Goal: Task Accomplishment & Management: Manage account settings

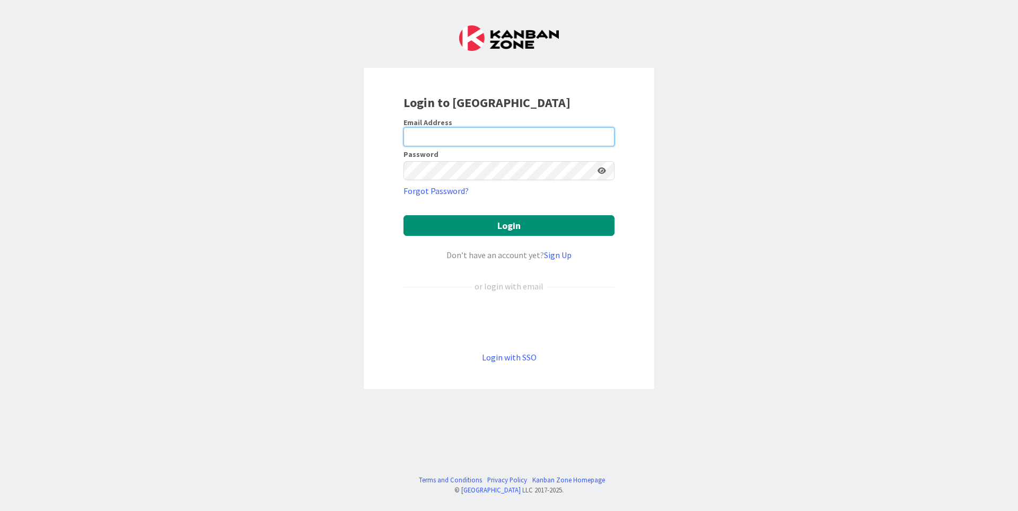
click at [454, 134] on input "email" at bounding box center [509, 136] width 211 height 19
type input "[PERSON_NAME][EMAIL_ADDRESS][DOMAIN_NAME]"
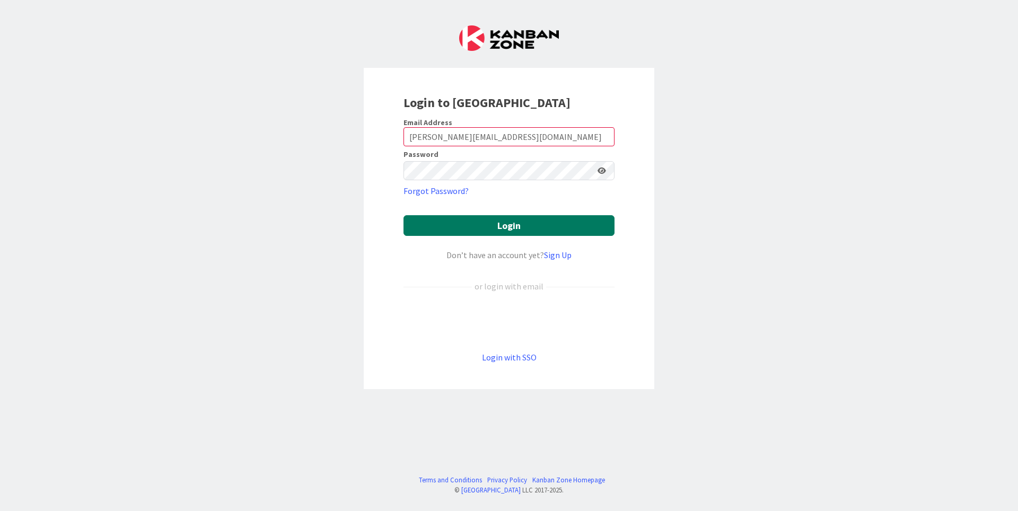
click at [501, 226] on button "Login" at bounding box center [509, 225] width 211 height 21
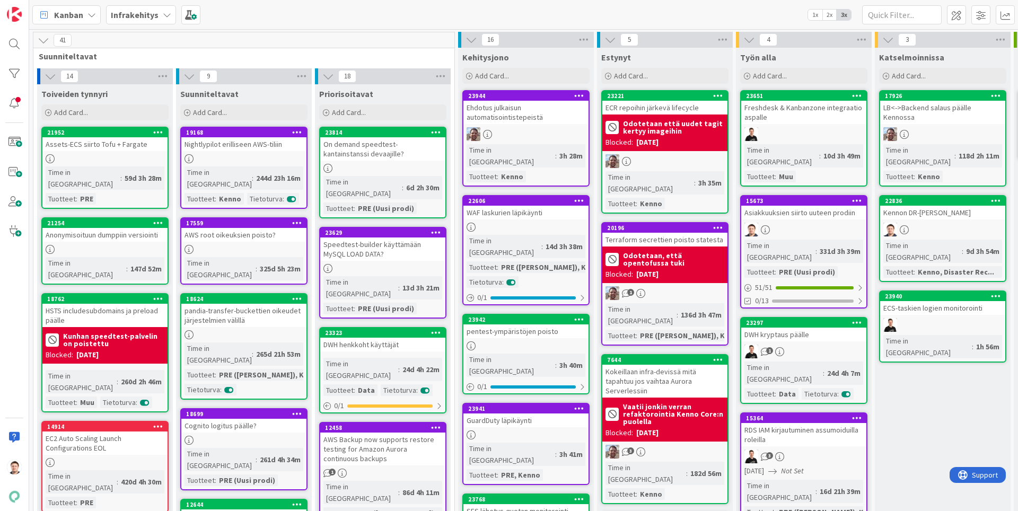
click at [533, 206] on div "WAF laskurien läpikäynti" at bounding box center [526, 213] width 125 height 14
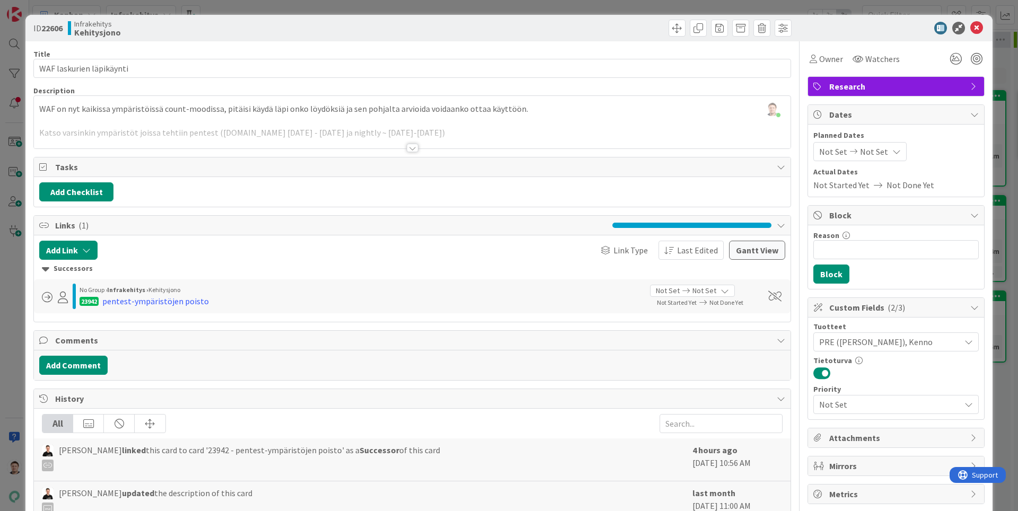
click at [413, 147] on div at bounding box center [413, 148] width 12 height 8
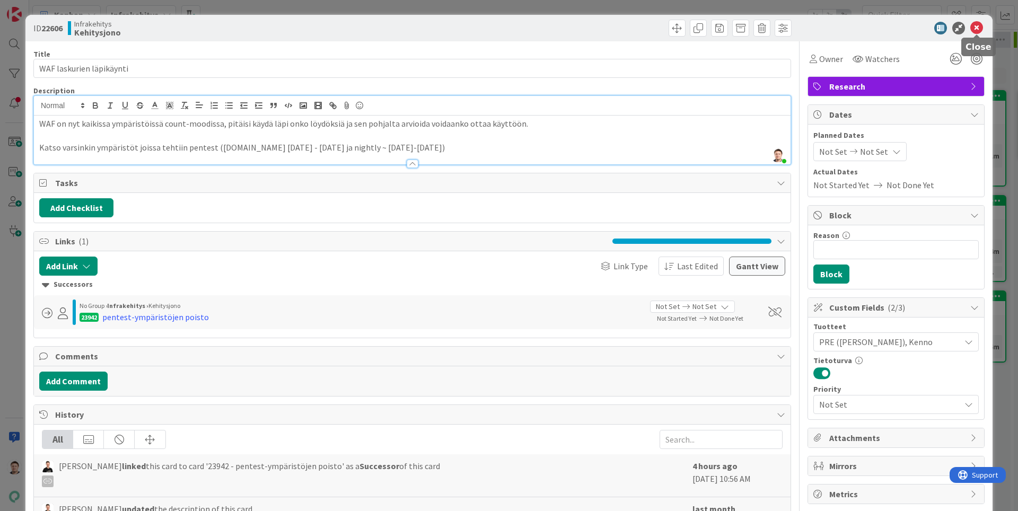
click at [979, 22] on icon at bounding box center [977, 28] width 13 height 13
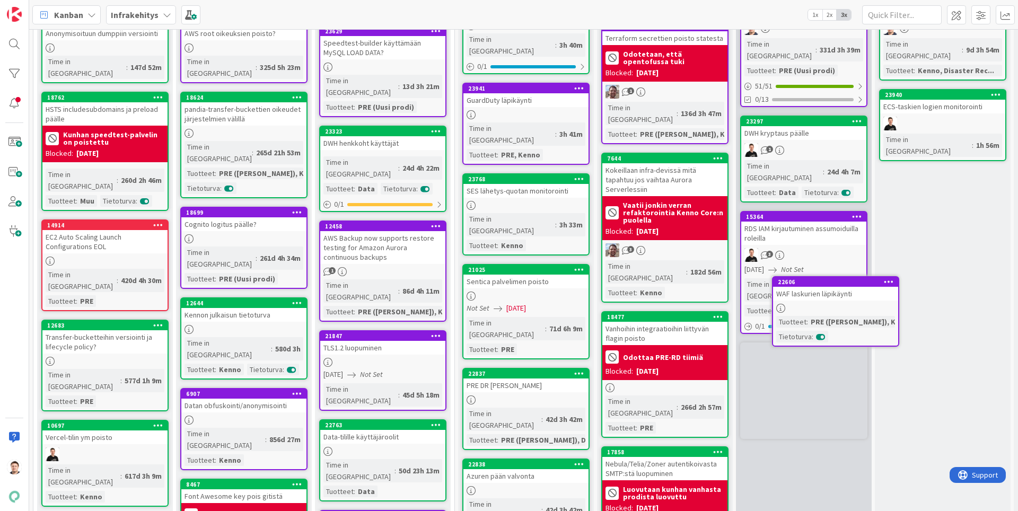
scroll to position [202, 3]
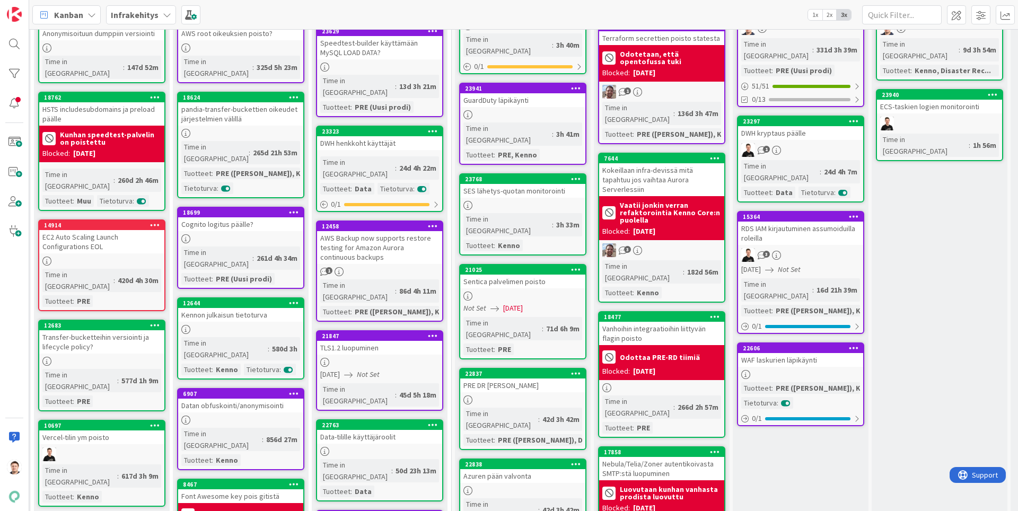
click at [817, 343] on div "22606 WAF laskurien läpikäynti Tuotteet : PRE (Uusi prodi), K... Tietoturva : 0…" at bounding box center [800, 385] width 127 height 84
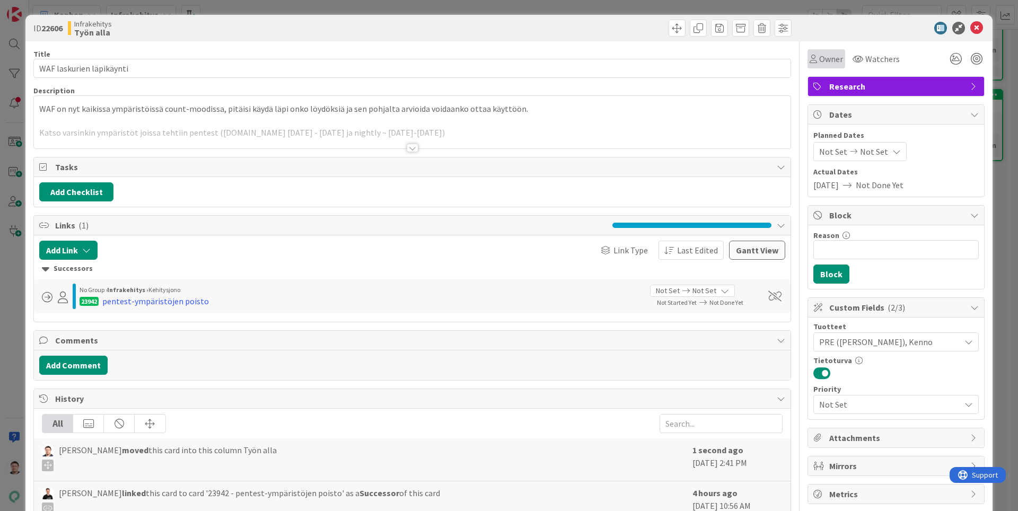
click at [828, 60] on span "Owner" at bounding box center [832, 59] width 24 height 13
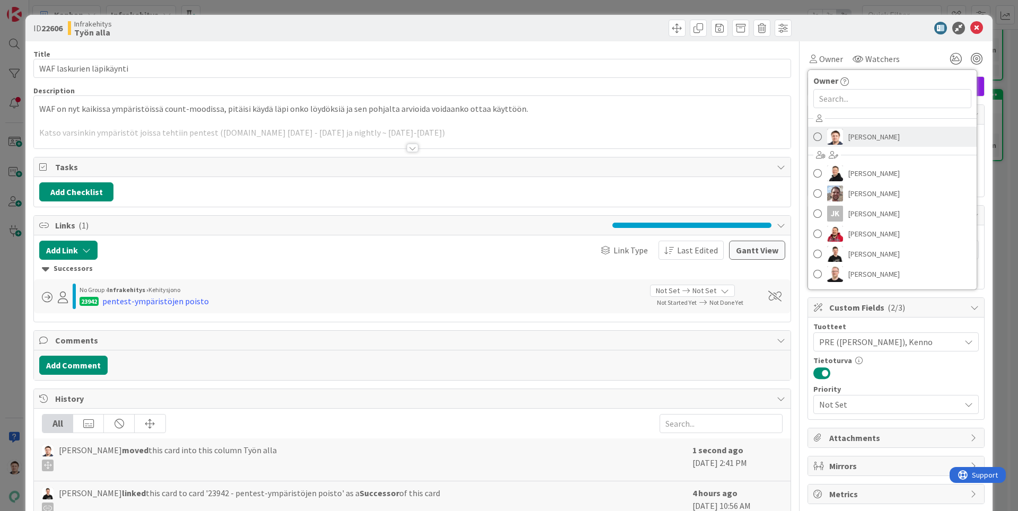
click at [865, 138] on span "[PERSON_NAME]" at bounding box center [874, 137] width 51 height 16
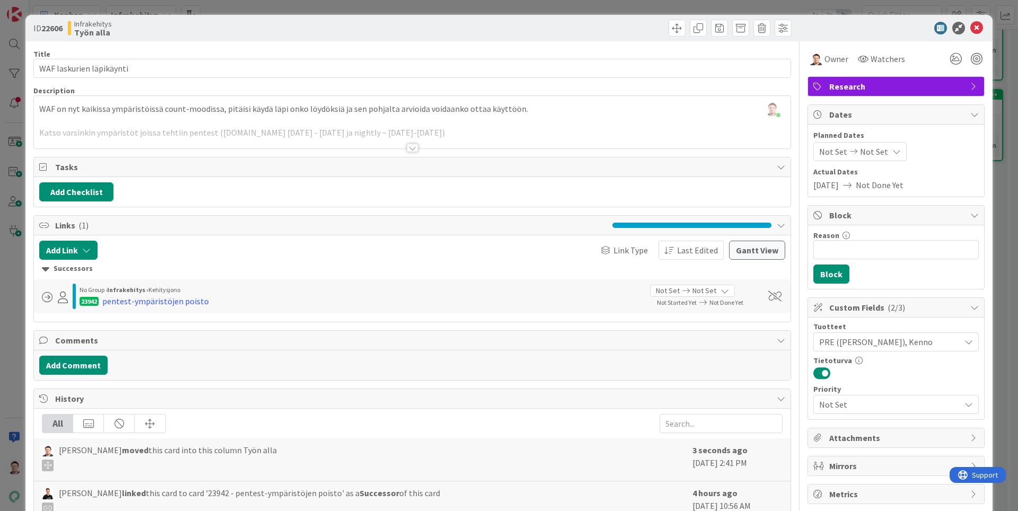
click at [984, 27] on div "ID 22606 Infrakehitys Työn alla" at bounding box center [509, 28] width 968 height 27
drag, startPoint x: 981, startPoint y: 30, endPoint x: 980, endPoint y: 35, distance: 5.4
click at [980, 32] on icon at bounding box center [977, 28] width 13 height 13
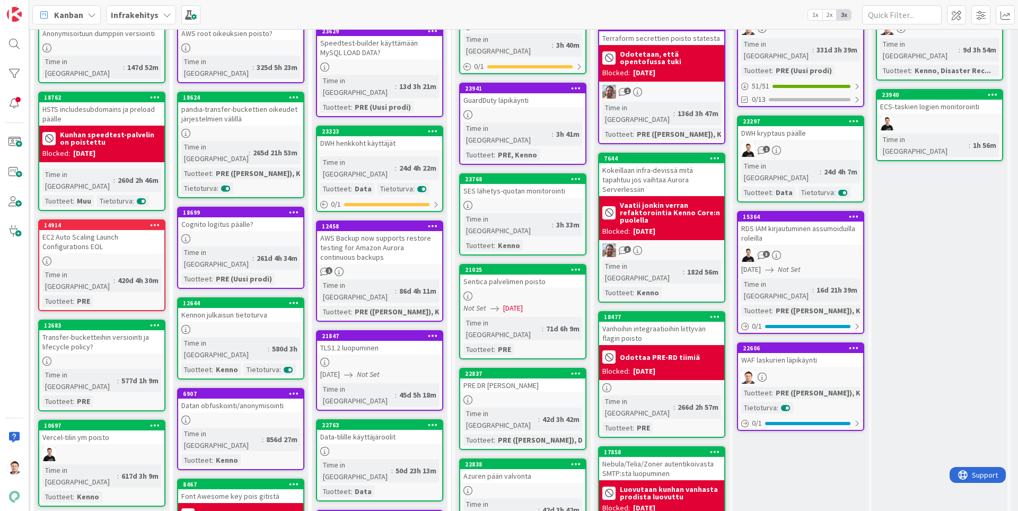
click at [821, 343] on div "22606 WAF laskurien läpikäynti Tuotteet : PRE (Uusi prodi), K... Tietoturva : 0…" at bounding box center [800, 387] width 127 height 89
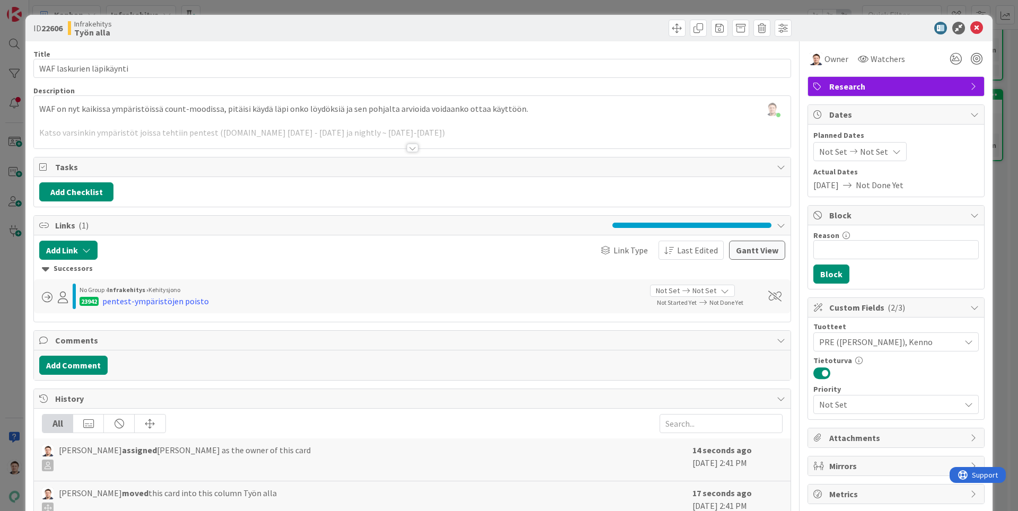
click at [451, 33] on div at bounding box center [603, 28] width 377 height 17
click at [413, 150] on div at bounding box center [413, 148] width 12 height 8
